Goal: Book appointment/travel/reservation

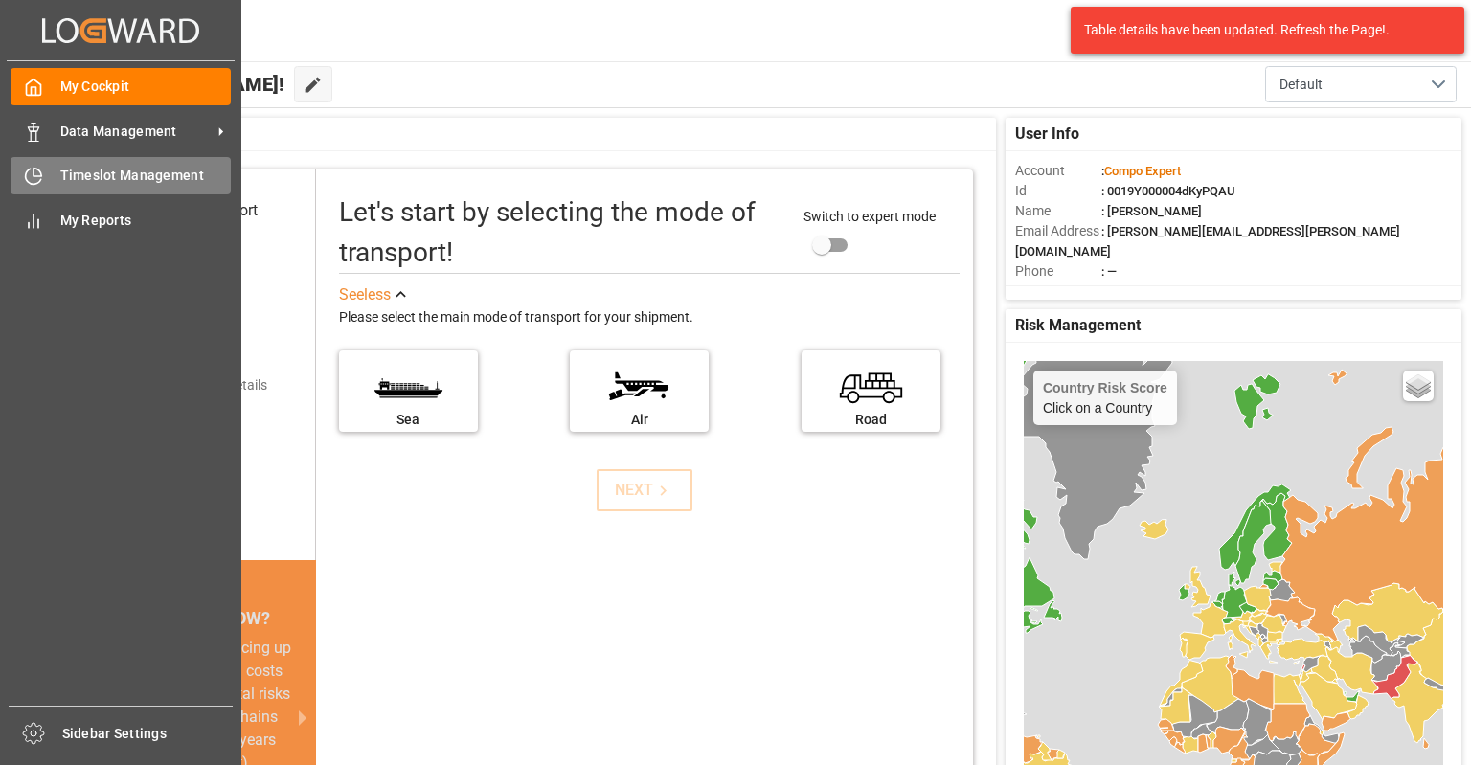
click at [42, 164] on div "Timeslot Management Timeslot Management" at bounding box center [121, 175] width 220 height 37
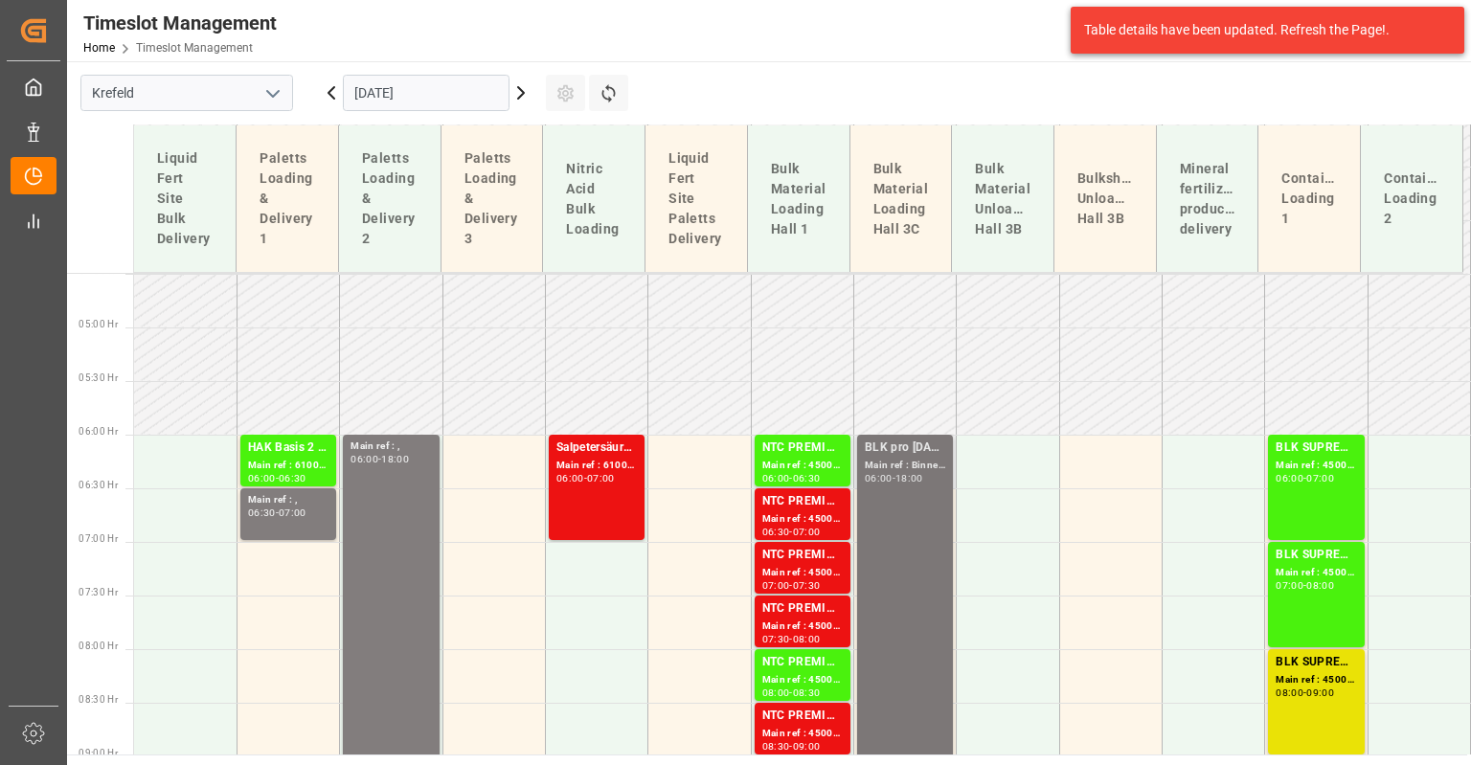
scroll to position [577, 0]
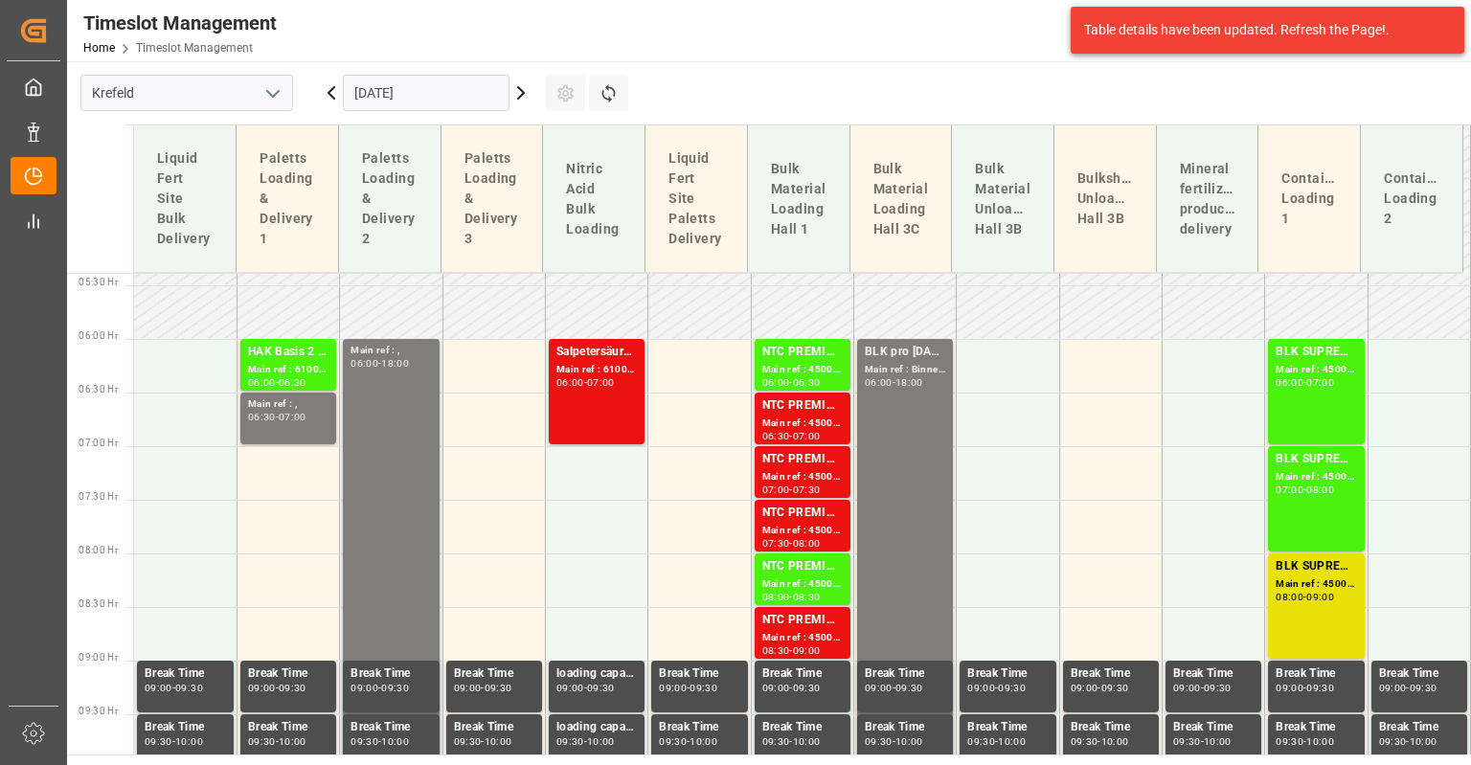
click at [517, 90] on icon at bounding box center [520, 92] width 23 height 23
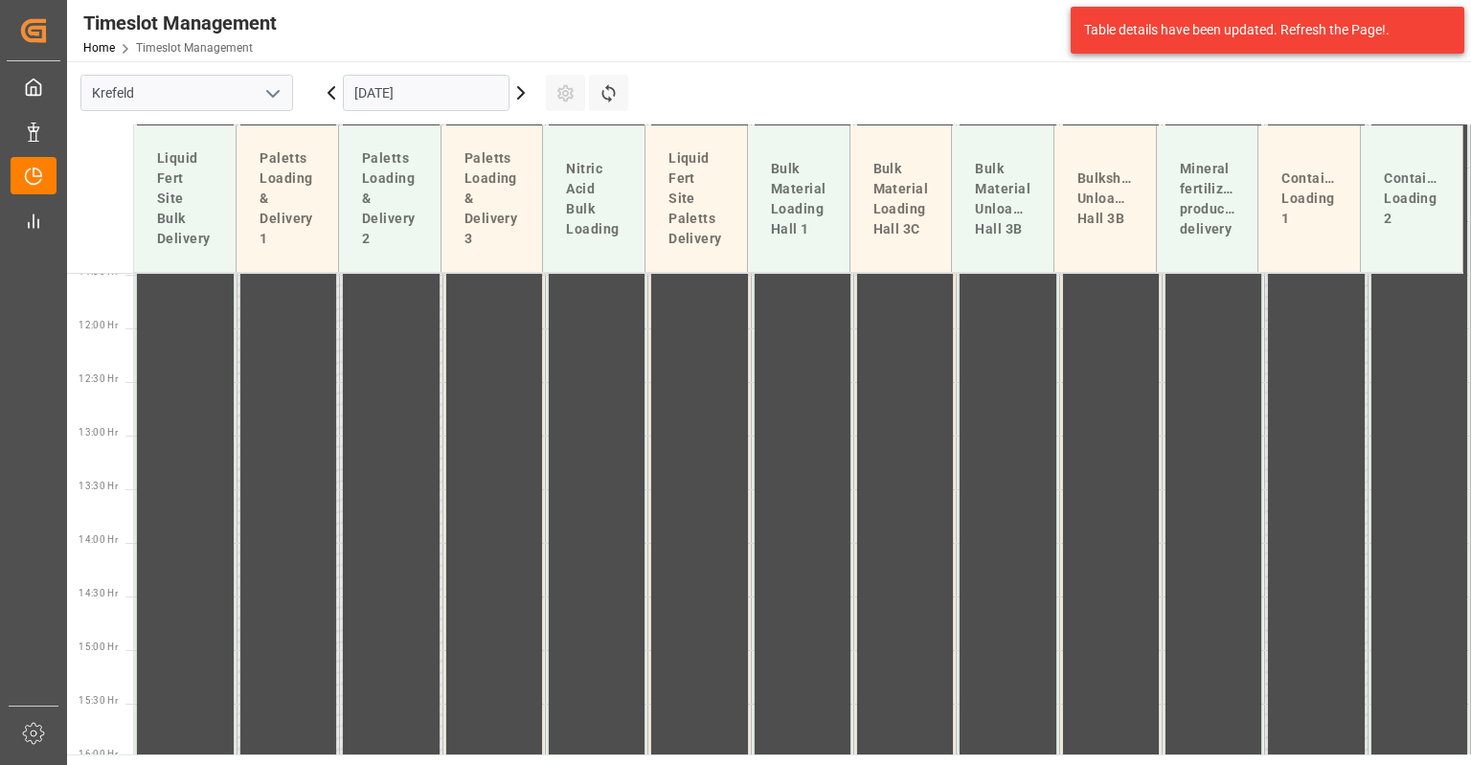
scroll to position [1248, 0]
click at [224, 91] on input "Krefeld" at bounding box center [186, 93] width 213 height 36
click at [283, 91] on icon "open menu" at bounding box center [272, 93] width 23 height 23
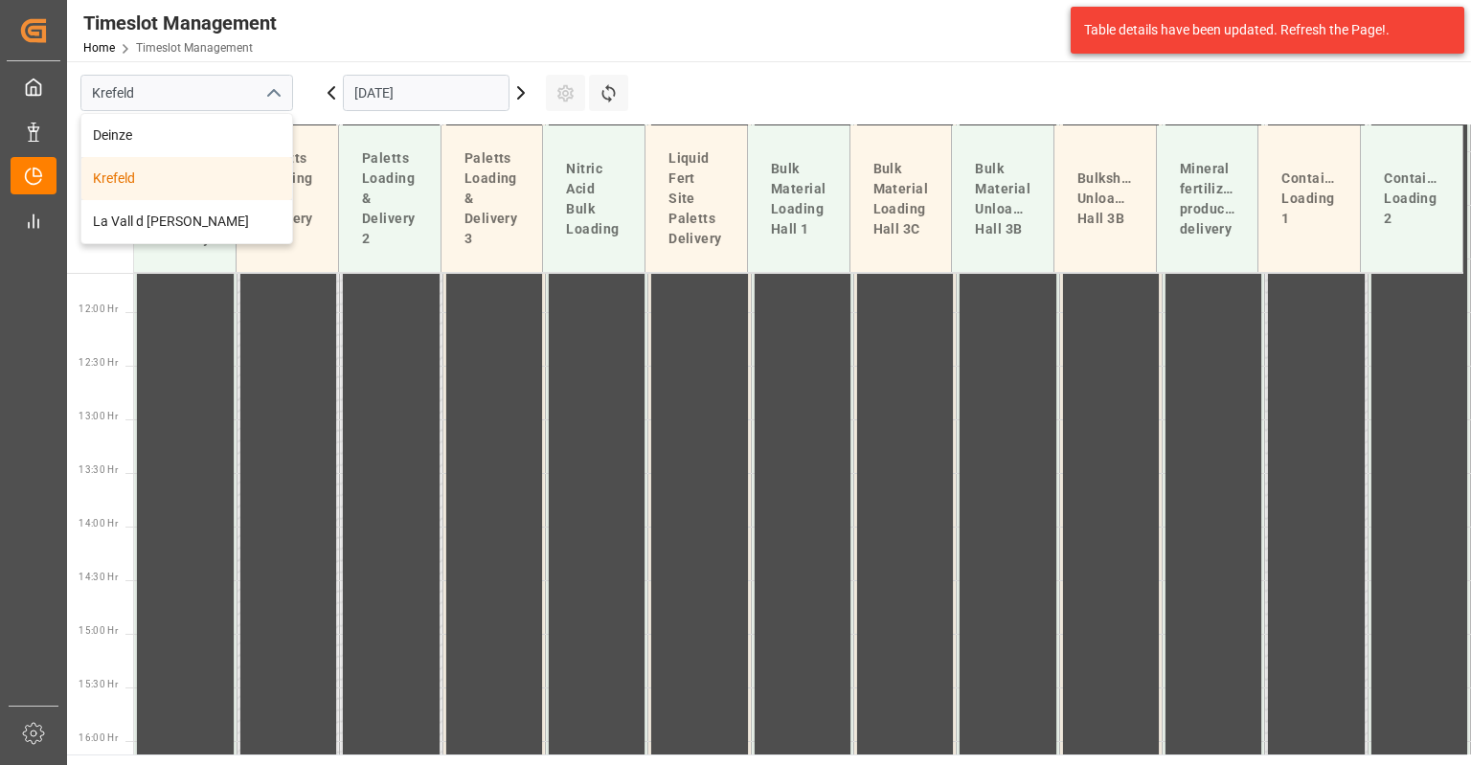
click at [517, 96] on icon at bounding box center [520, 92] width 23 height 23
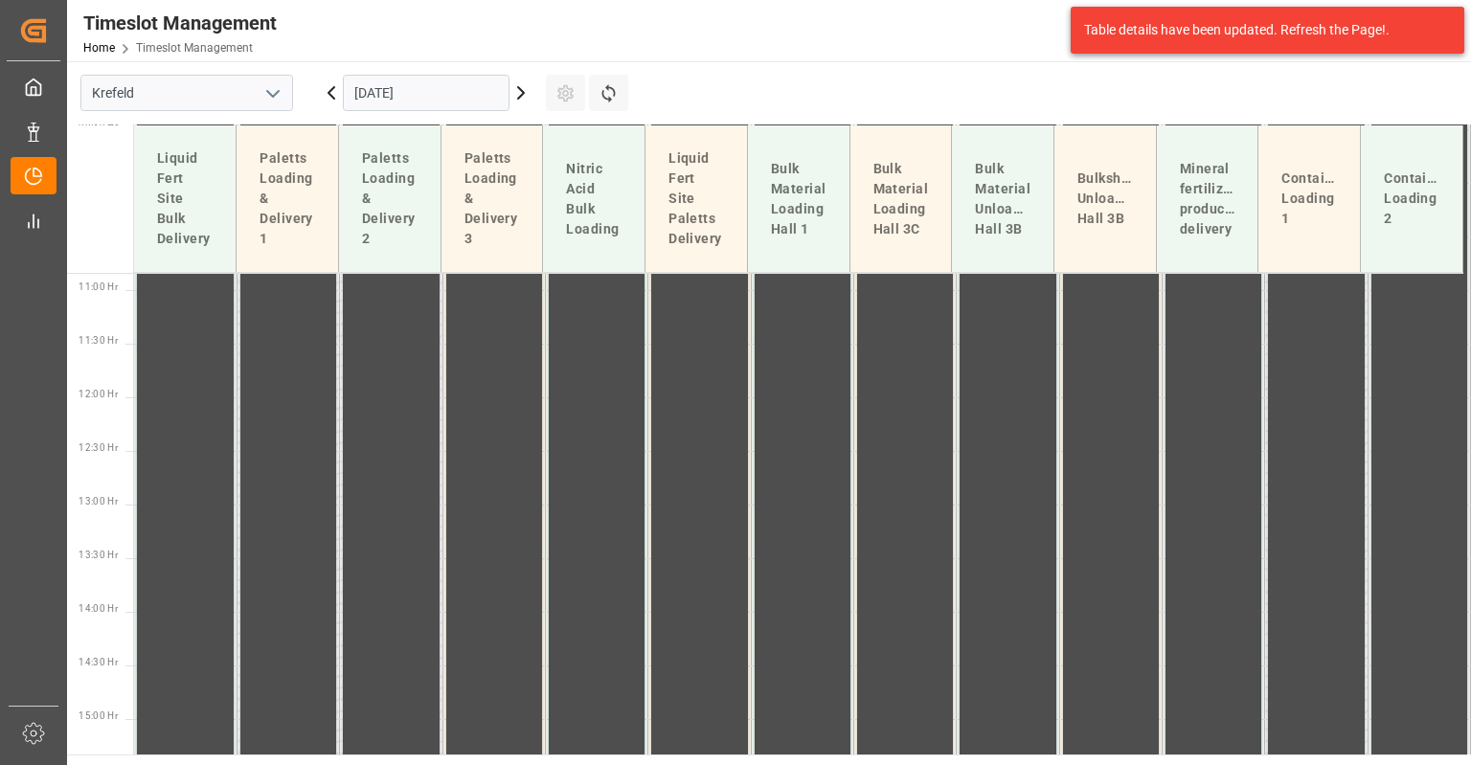
click at [425, 98] on input "[DATE]" at bounding box center [426, 93] width 167 height 36
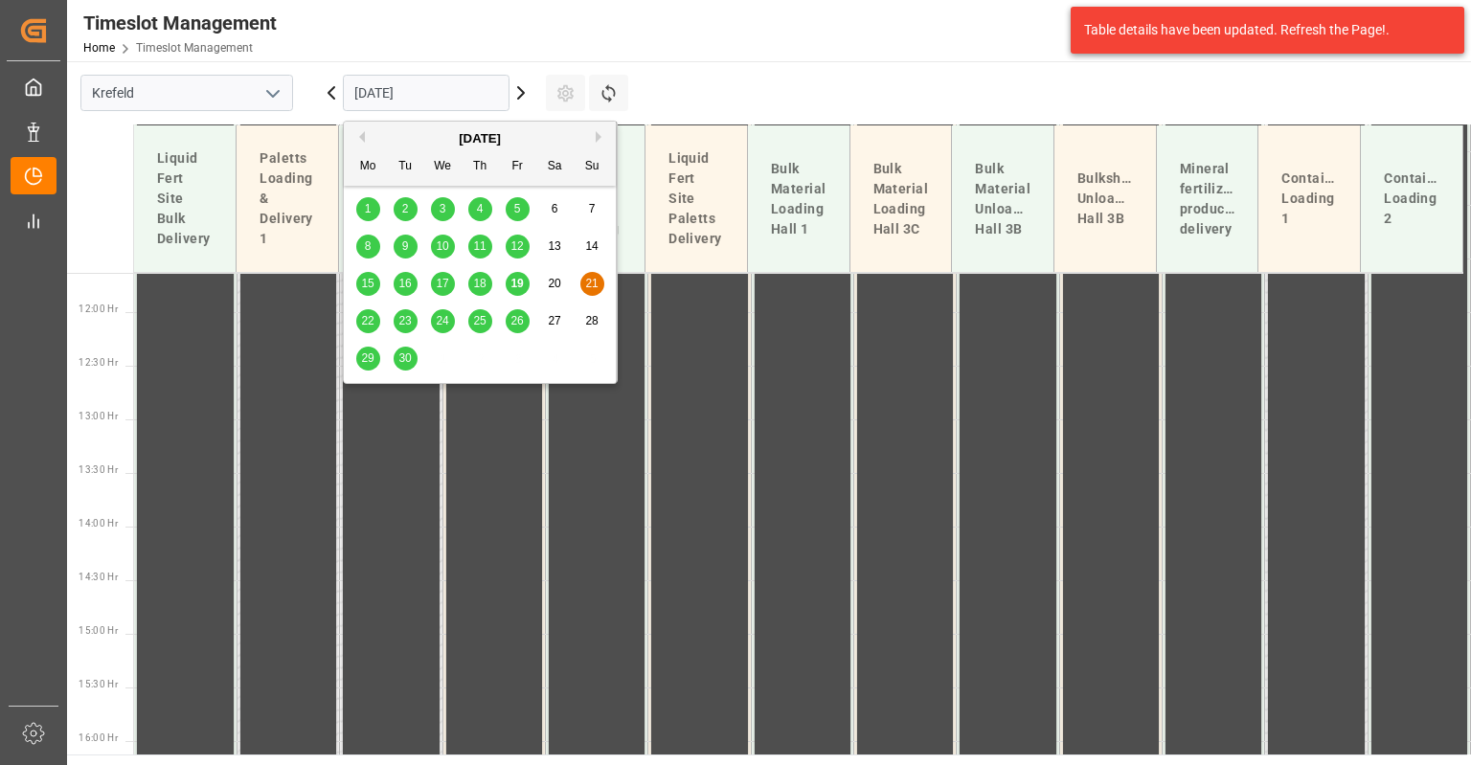
click at [375, 318] on div "22" at bounding box center [368, 321] width 24 height 23
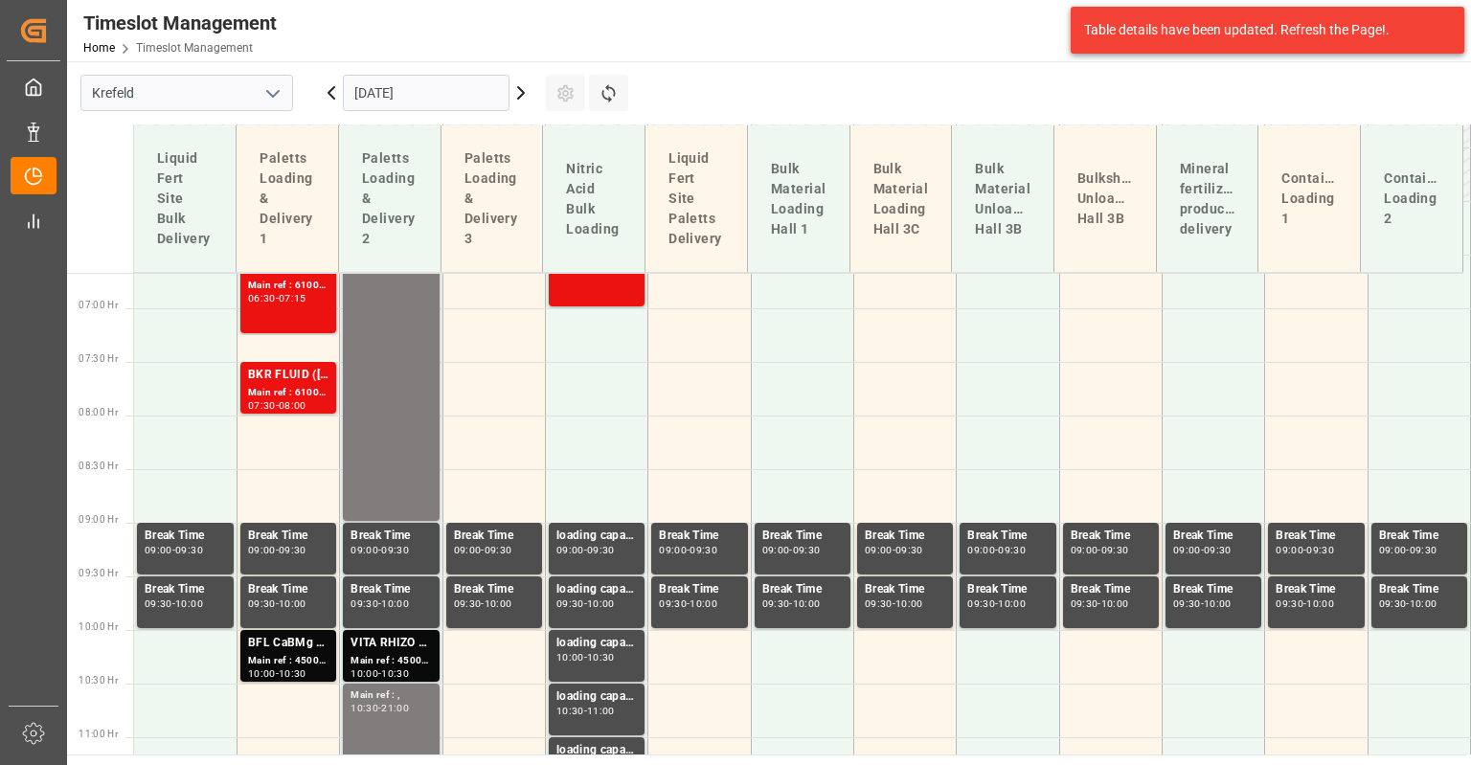
scroll to position [577, 0]
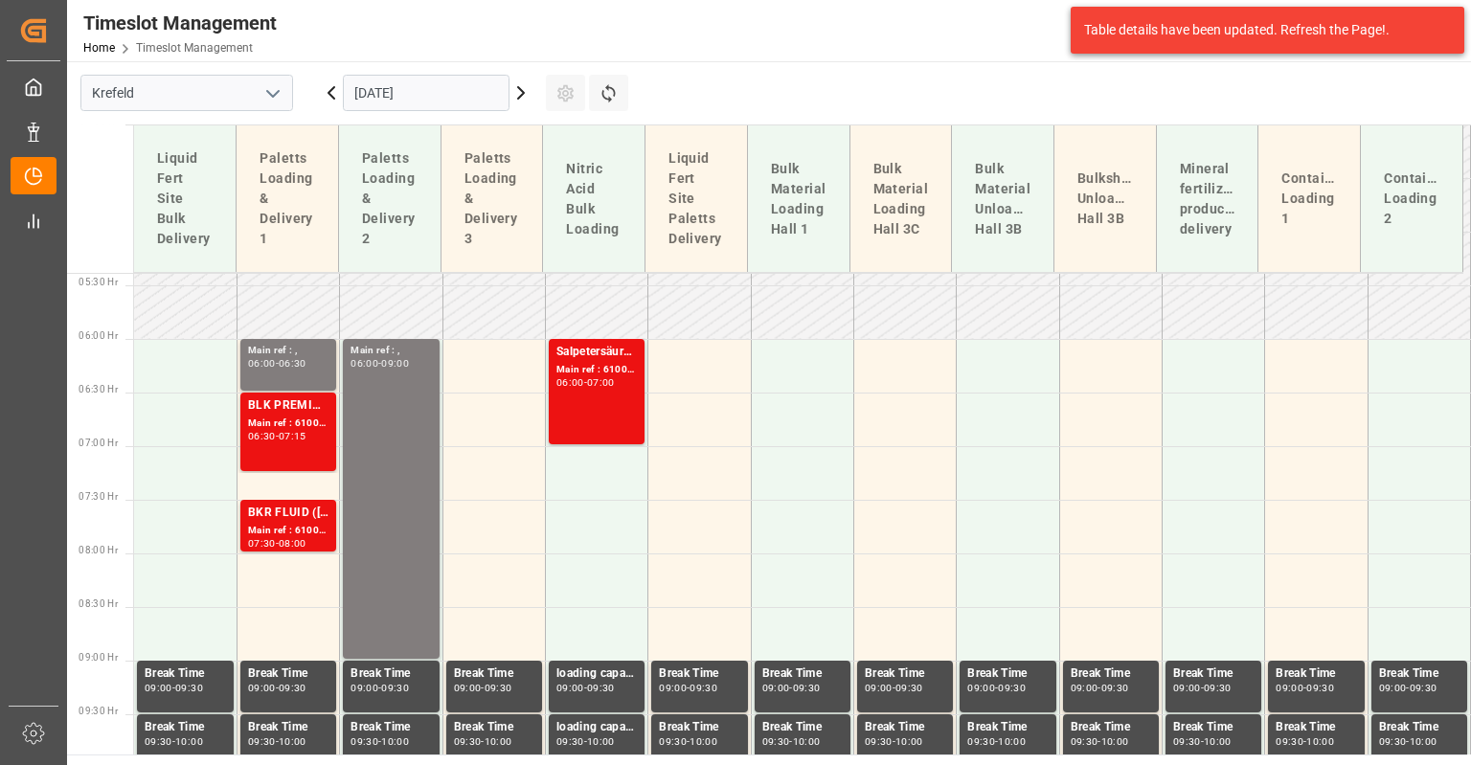
click at [521, 94] on icon at bounding box center [520, 92] width 23 height 23
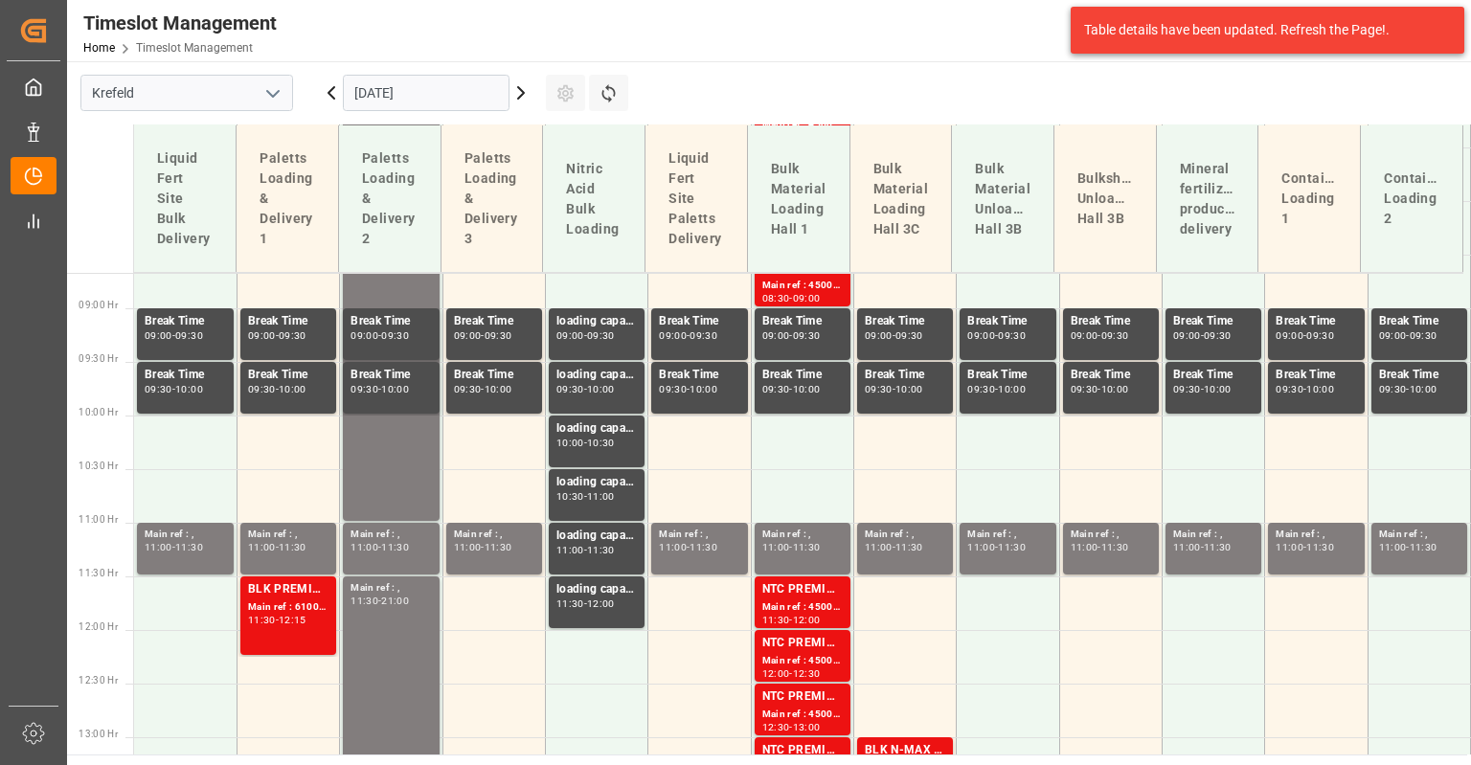
scroll to position [865, 0]
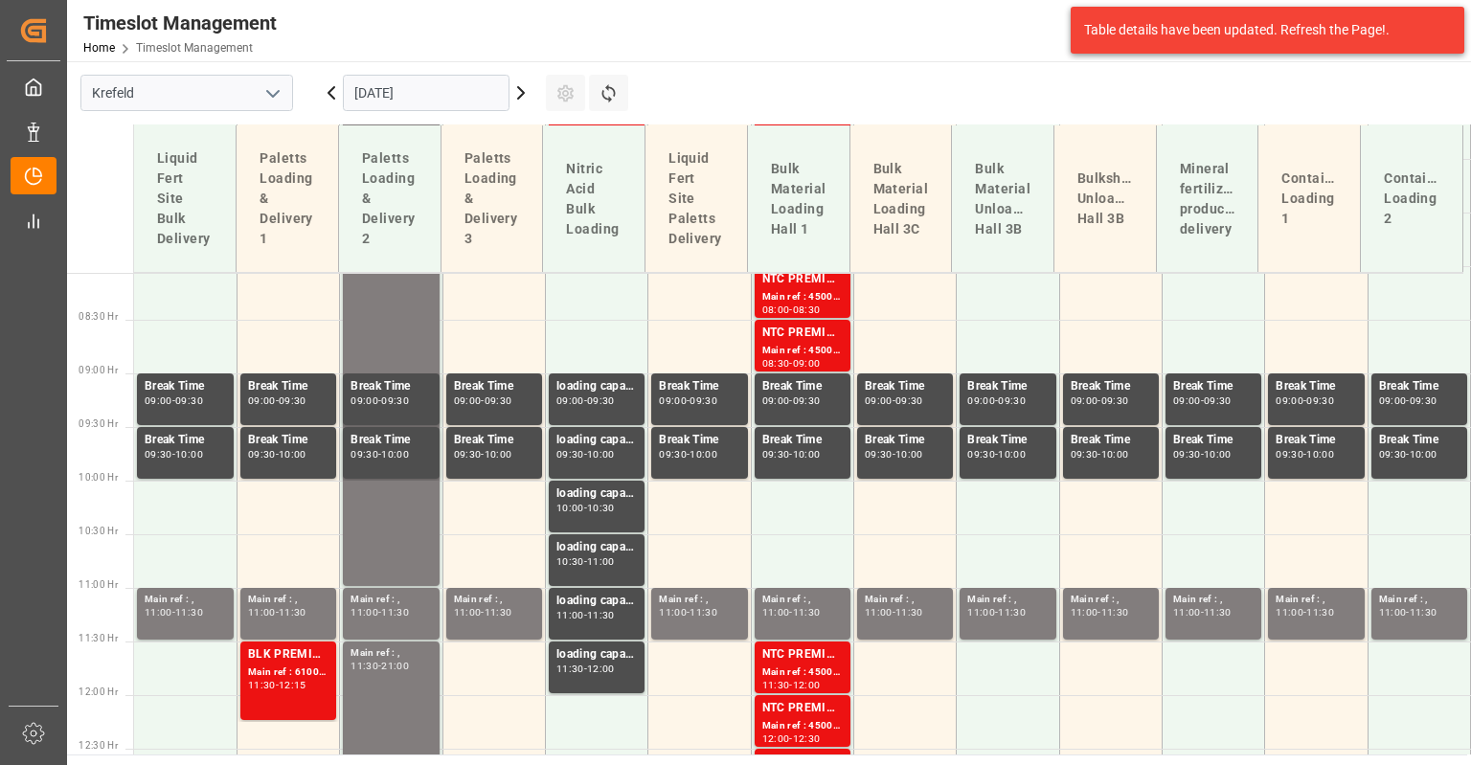
click at [517, 93] on icon at bounding box center [520, 92] width 23 height 23
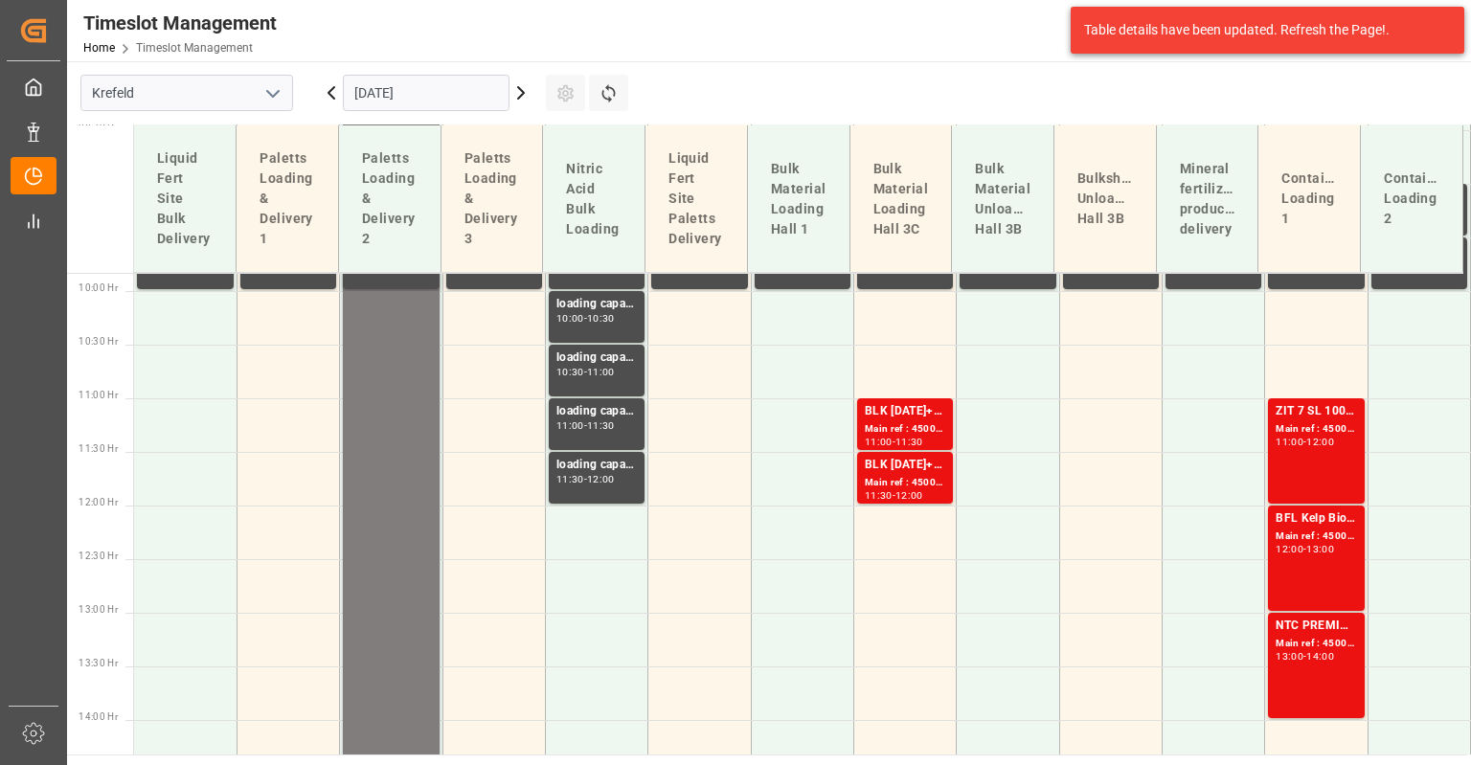
scroll to position [961, 0]
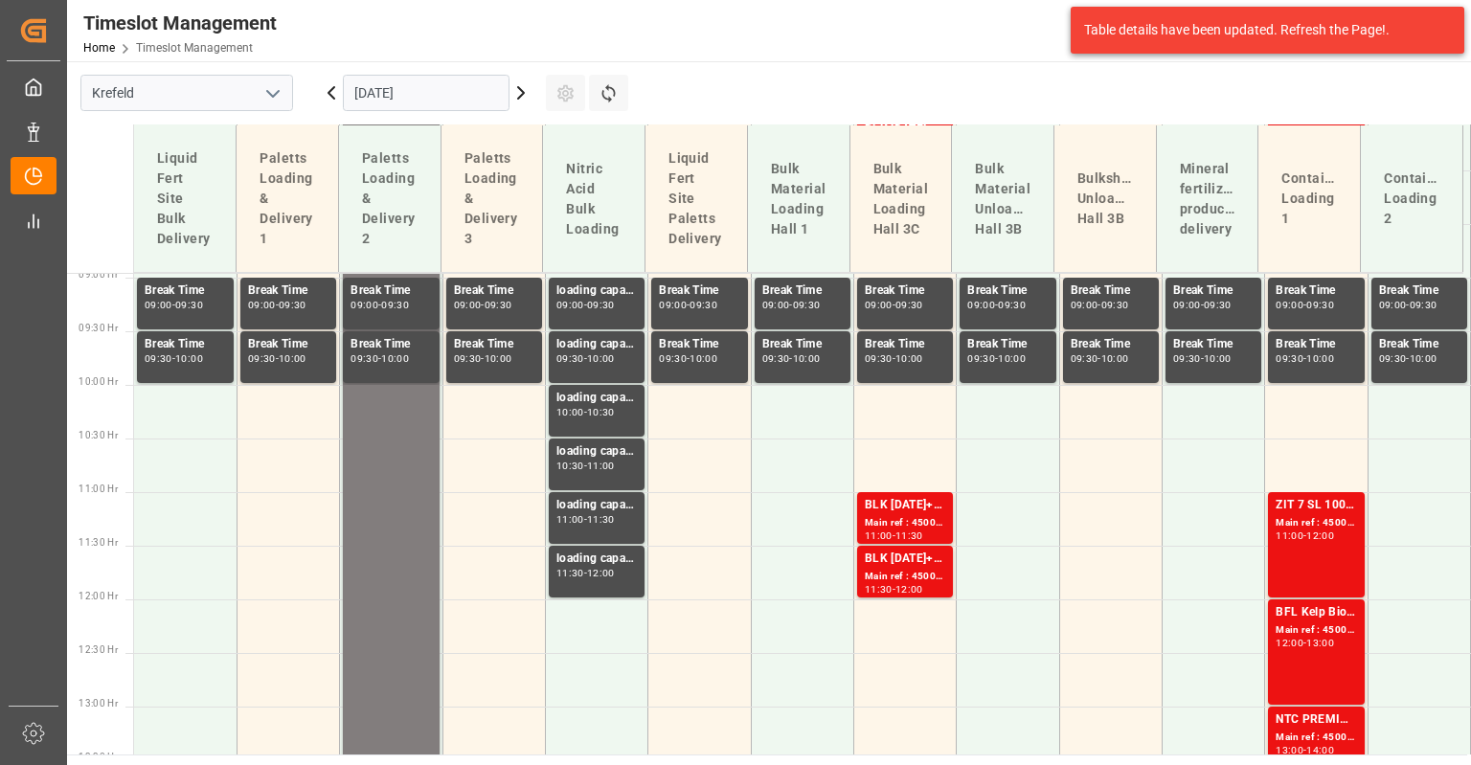
click at [337, 90] on icon at bounding box center [331, 92] width 23 height 23
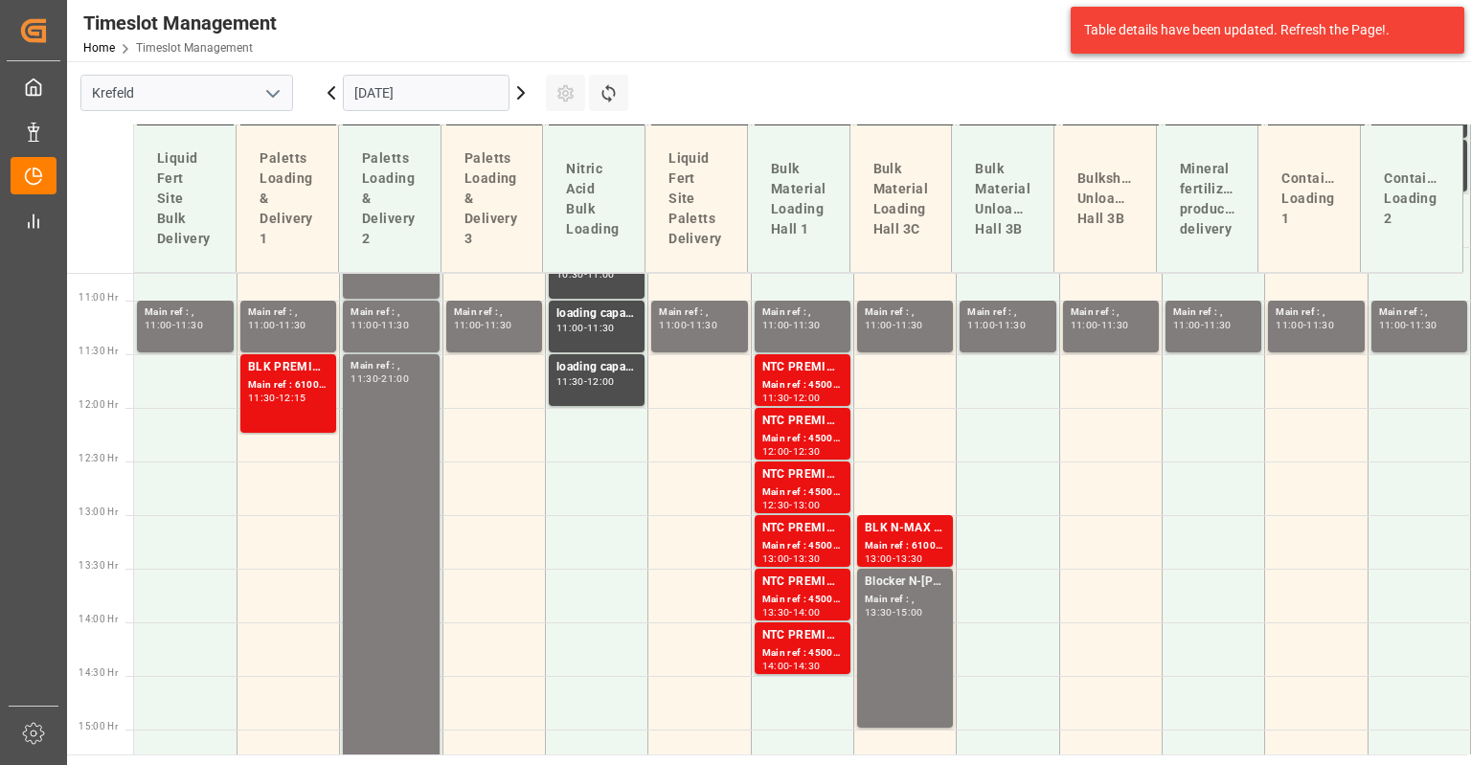
scroll to position [1056, 0]
